Goal: Register for event/course

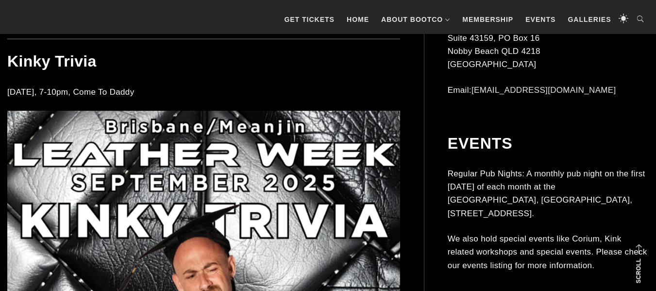
scroll to position [1772, 0]
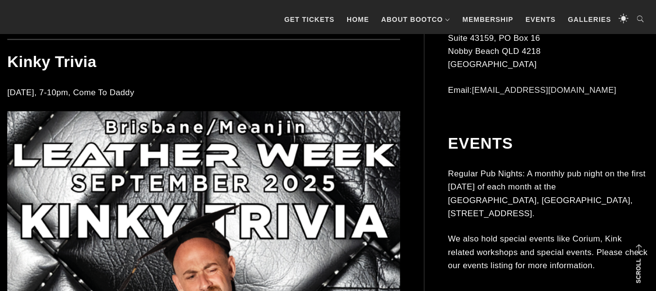
drag, startPoint x: 7, startPoint y: 92, endPoint x: 154, endPoint y: 88, distance: 147.2
click at [154, 88] on p "[DATE], 7-10pm, Come To Daddy" at bounding box center [203, 92] width 393 height 13
copy p "[DATE], 7-10pm, Come To Daddy"
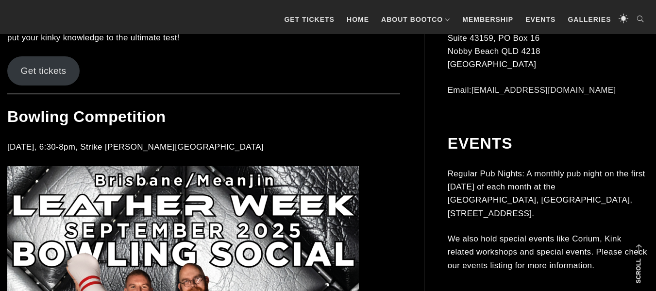
scroll to position [2512, 0]
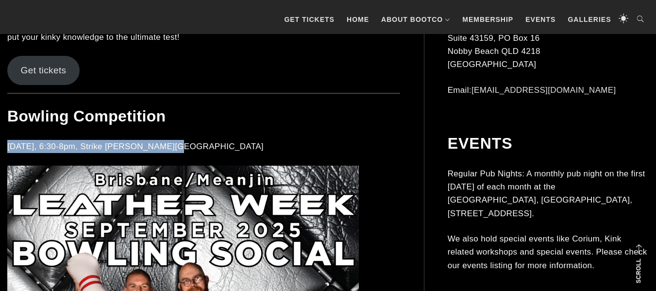
drag, startPoint x: 9, startPoint y: 146, endPoint x: 168, endPoint y: 143, distance: 159.2
click at [168, 143] on p "[DATE], 6:30-8pm, Strike [PERSON_NAME][GEOGRAPHIC_DATA]" at bounding box center [203, 146] width 393 height 13
copy p "[DATE], 6:30-8pm, Strike [PERSON_NAME][GEOGRAPHIC_DATA]"
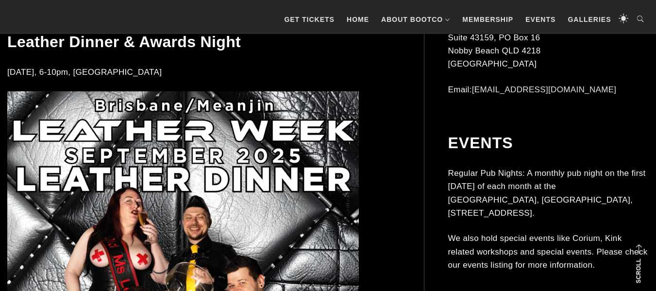
scroll to position [3272, 0]
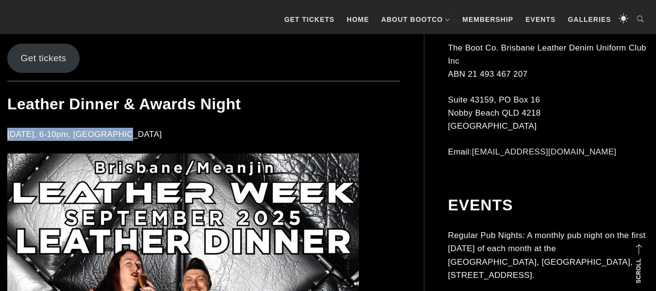
drag, startPoint x: 9, startPoint y: 134, endPoint x: 119, endPoint y: 132, distance: 110.2
click at [119, 132] on p "[DATE], 6-10pm, [GEOGRAPHIC_DATA]" at bounding box center [203, 134] width 393 height 13
copy p "[DATE], 6-10pm, [GEOGRAPHIC_DATA]"
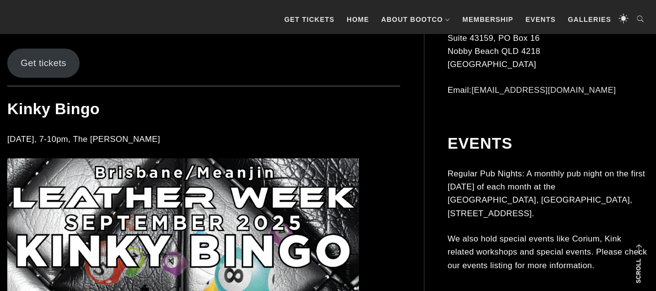
scroll to position [4032, 0]
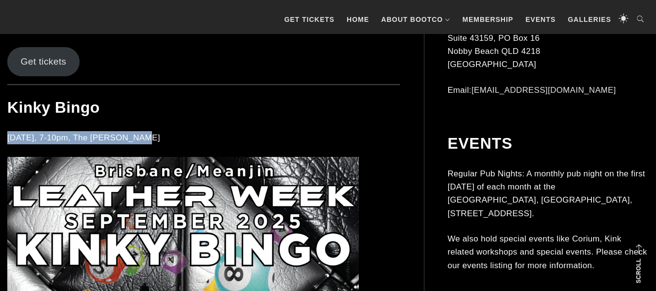
drag, startPoint x: 6, startPoint y: 137, endPoint x: 148, endPoint y: 138, distance: 141.3
copy p "[DATE], 7-10pm, The [PERSON_NAME]"
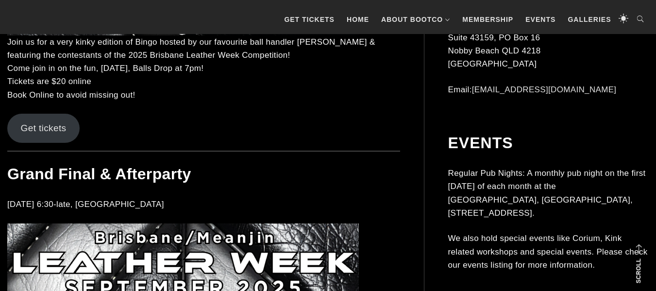
scroll to position [4650, 0]
drag, startPoint x: 6, startPoint y: 205, endPoint x: 157, endPoint y: 209, distance: 151.0
copy p "[DATE] 6:30-late, [GEOGRAPHIC_DATA]"
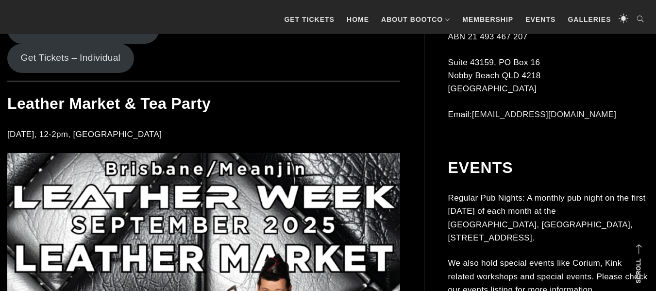
scroll to position [948, 0]
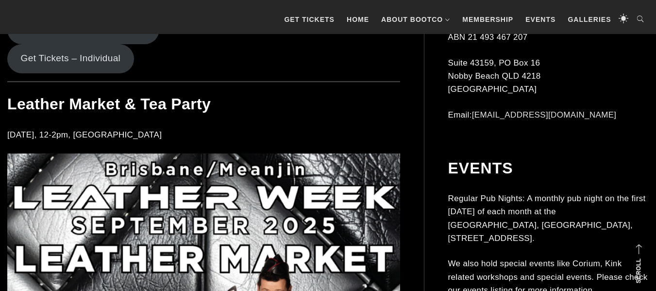
drag, startPoint x: 7, startPoint y: 135, endPoint x: 148, endPoint y: 135, distance: 140.3
click at [148, 135] on p "[DATE], 12-2pm, [GEOGRAPHIC_DATA]" at bounding box center [203, 134] width 393 height 13
copy p "[DATE], 12-2pm, [GEOGRAPHIC_DATA]"
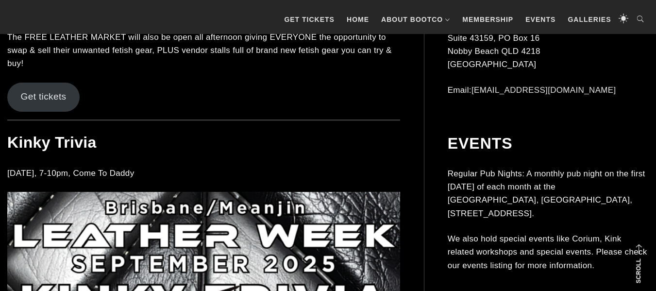
scroll to position [1692, 0]
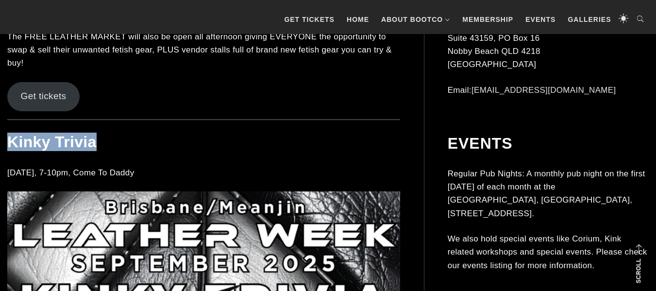
drag, startPoint x: 93, startPoint y: 134, endPoint x: 7, endPoint y: 134, distance: 86.4
copy h2 "Kinky Trivia"
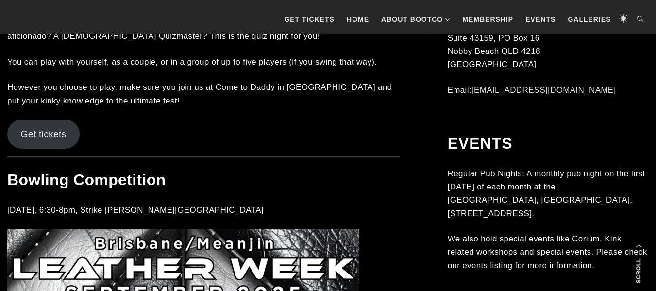
scroll to position [2450, 0]
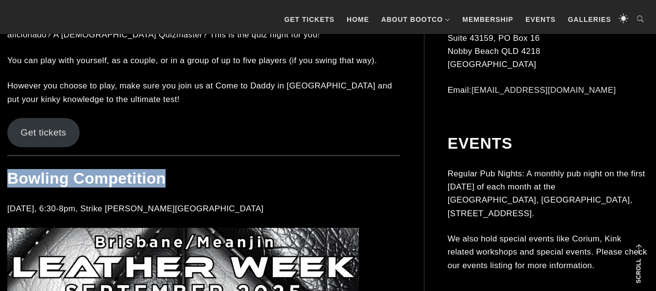
drag, startPoint x: 168, startPoint y: 179, endPoint x: 11, endPoint y: 182, distance: 157.8
click at [11, 182] on h2 "Bowling Competition" at bounding box center [203, 178] width 393 height 18
copy h2 "Bowling Competition"
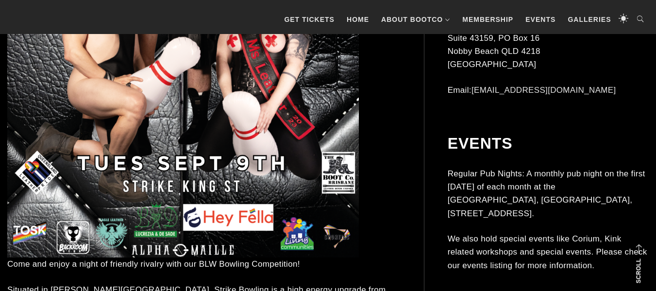
scroll to position [3163, 0]
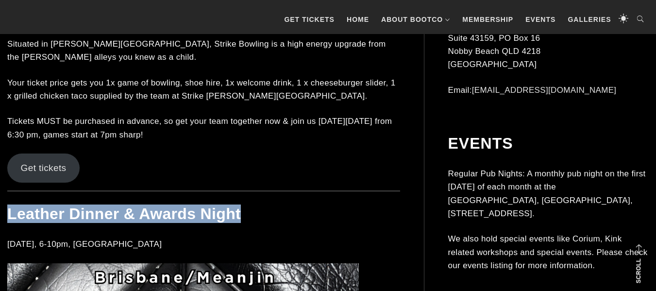
drag, startPoint x: 243, startPoint y: 218, endPoint x: 9, endPoint y: 208, distance: 234.7
click at [9, 208] on h2 "Leather Dinner & Awards Night" at bounding box center [203, 213] width 393 height 18
copy h2 "Leather Dinner & Awards Night"
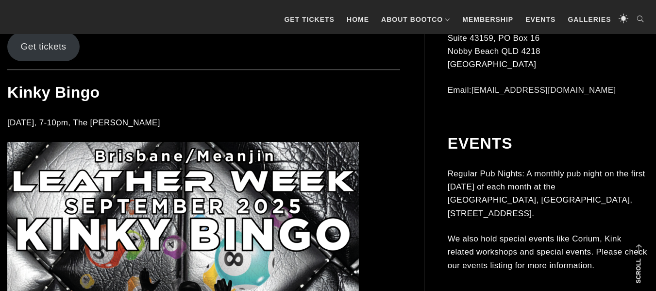
scroll to position [4048, 0]
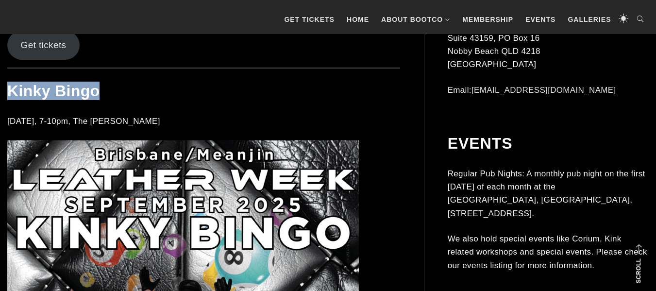
drag, startPoint x: 109, startPoint y: 87, endPoint x: 11, endPoint y: 85, distance: 98.1
click at [11, 85] on h2 "Kinky Bingo" at bounding box center [203, 91] width 393 height 18
copy h2 "Kinky Bingo"
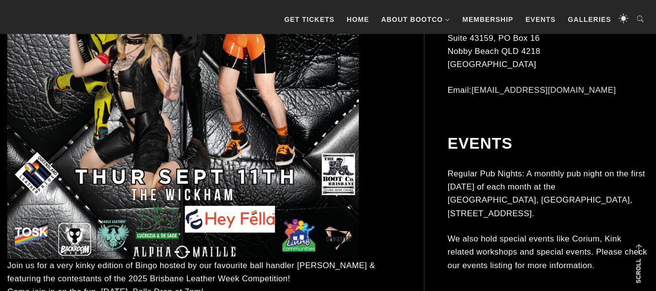
scroll to position [4689, 0]
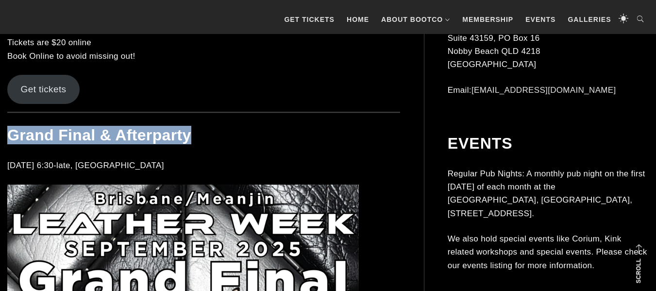
drag, startPoint x: 196, startPoint y: 137, endPoint x: 7, endPoint y: 132, distance: 188.4
click at [7, 132] on h2 "Grand Final & Afterparty" at bounding box center [203, 135] width 393 height 18
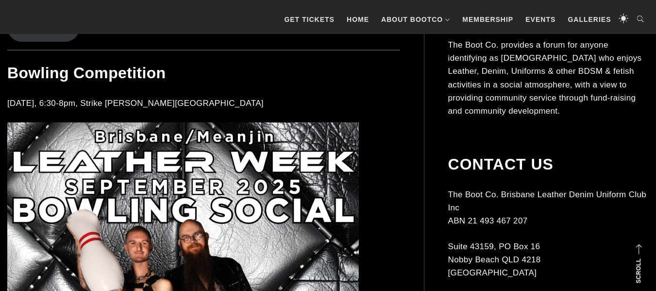
scroll to position [2554, 0]
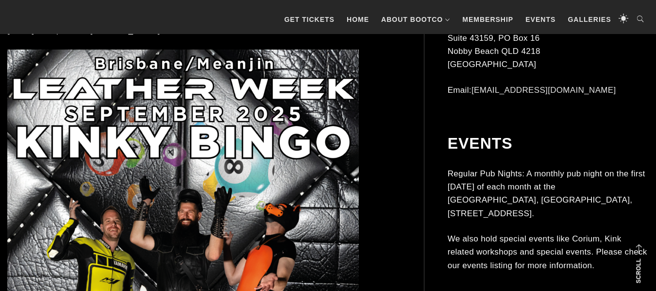
scroll to position [4040, 0]
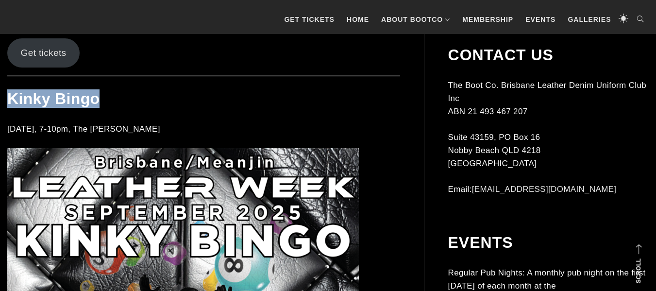
drag, startPoint x: 117, startPoint y: 96, endPoint x: 8, endPoint y: 91, distance: 109.4
click at [8, 91] on h2 "Kinky Bingo" at bounding box center [203, 98] width 393 height 18
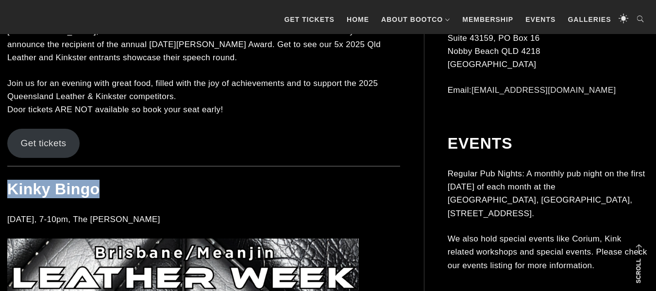
scroll to position [3950, 0]
click at [49, 140] on link "Get tickets" at bounding box center [43, 143] width 72 height 29
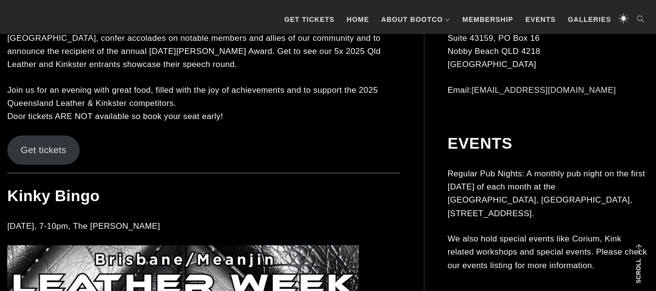
scroll to position [3942, 0]
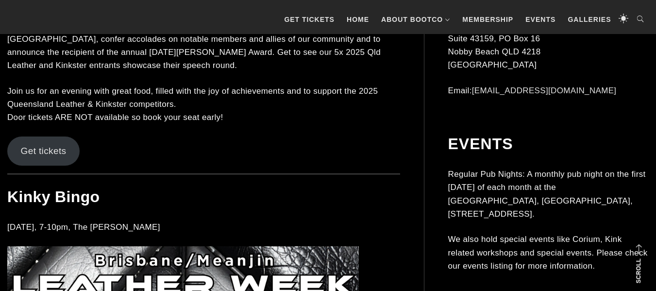
click at [36, 149] on link "Get tickets" at bounding box center [43, 150] width 72 height 29
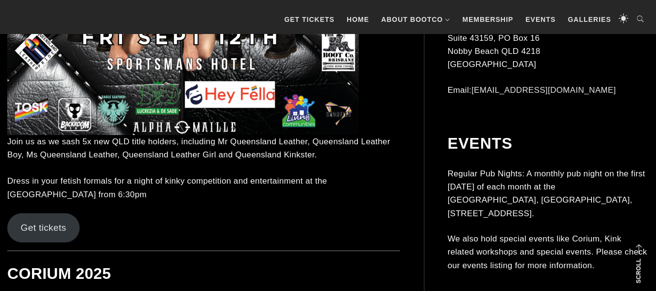
scroll to position [5237, 0]
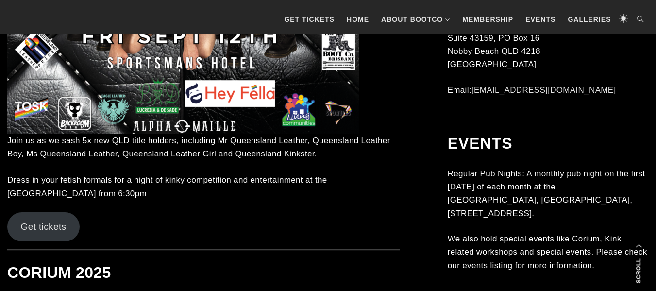
click at [56, 226] on link "Get tickets" at bounding box center [43, 226] width 72 height 29
